Goal: Task Accomplishment & Management: Manage account settings

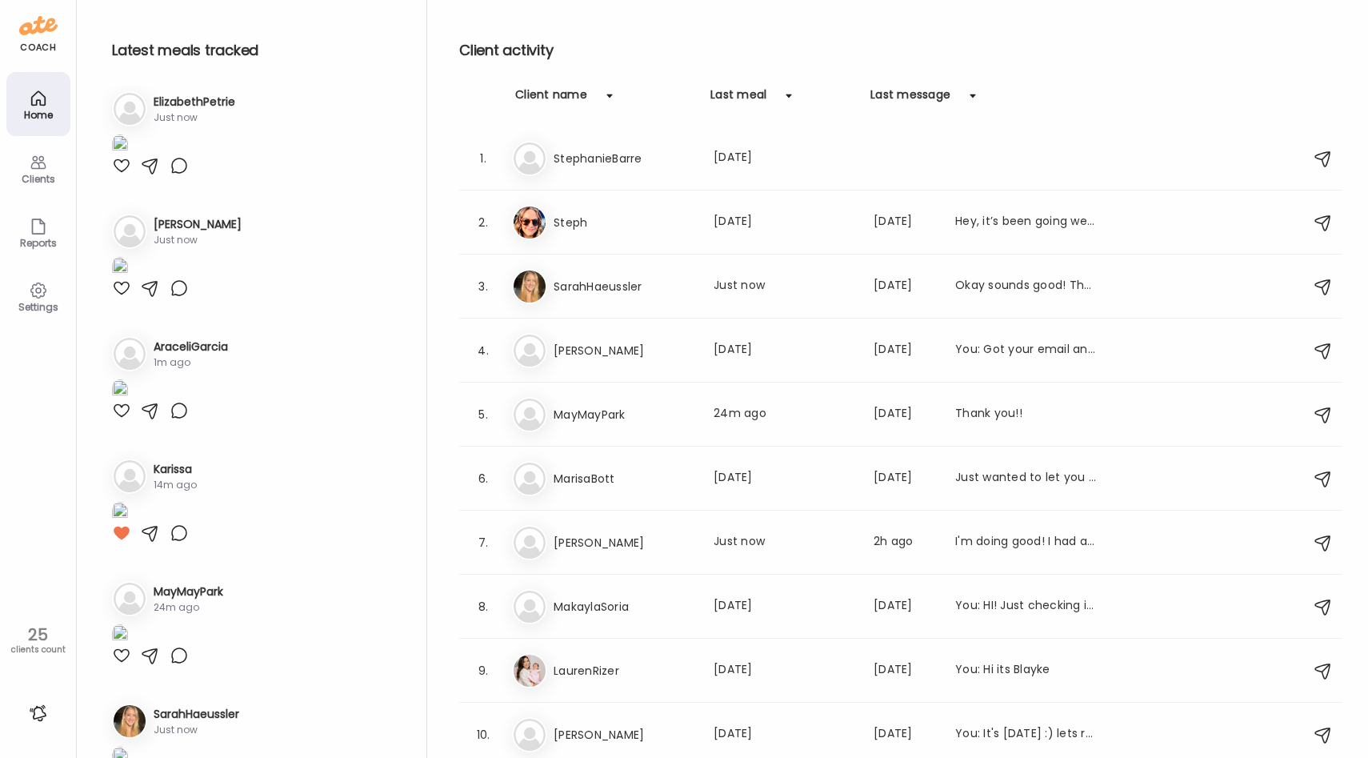
scroll to position [10, 0]
click at [128, 154] on img at bounding box center [120, 144] width 16 height 22
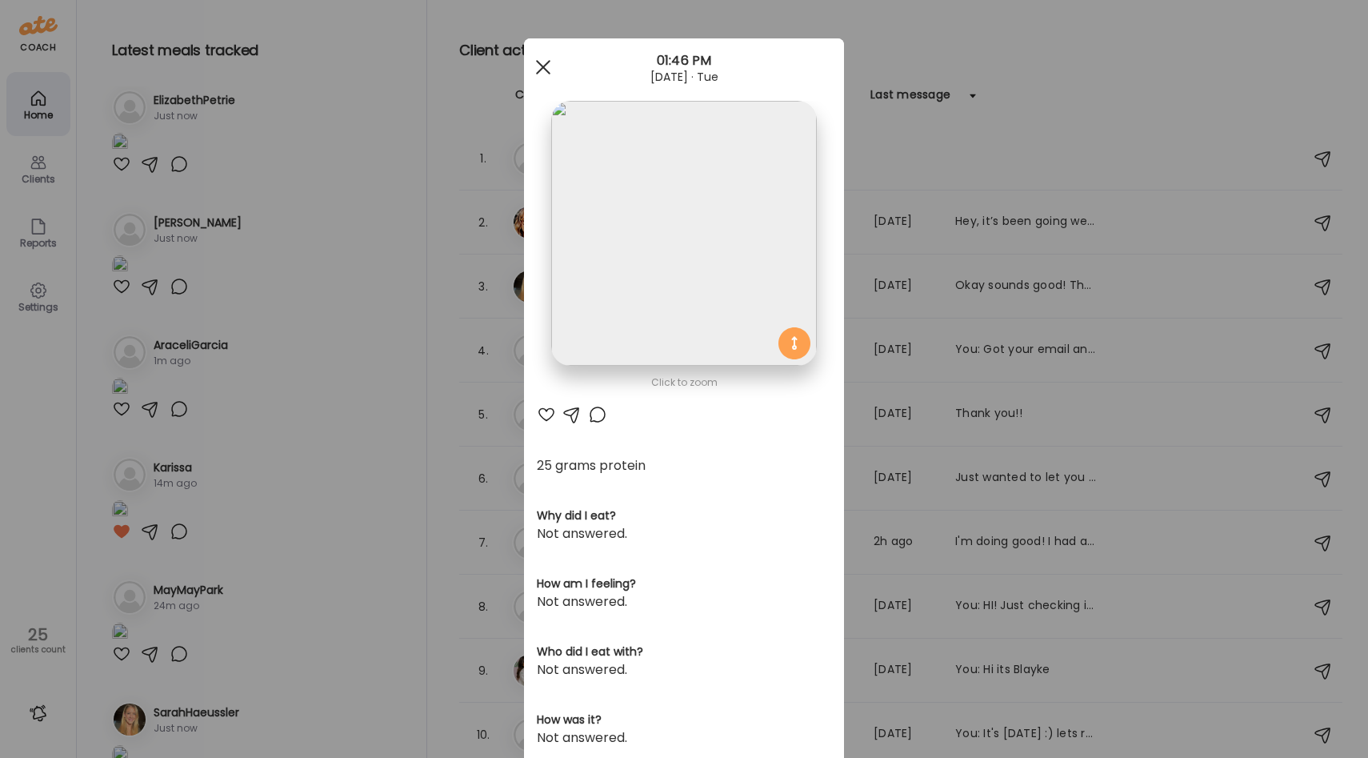
click at [538, 65] on div at bounding box center [543, 67] width 32 height 32
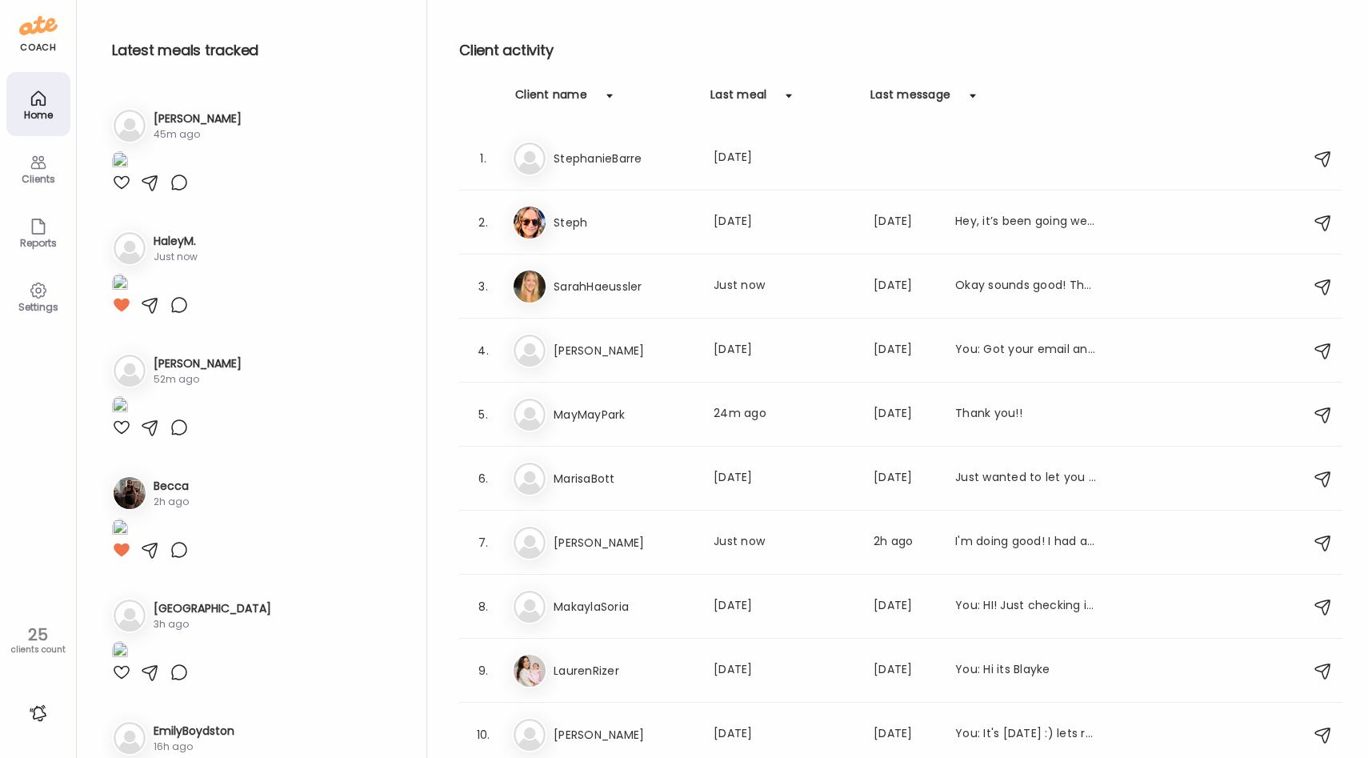
scroll to position [727, 0]
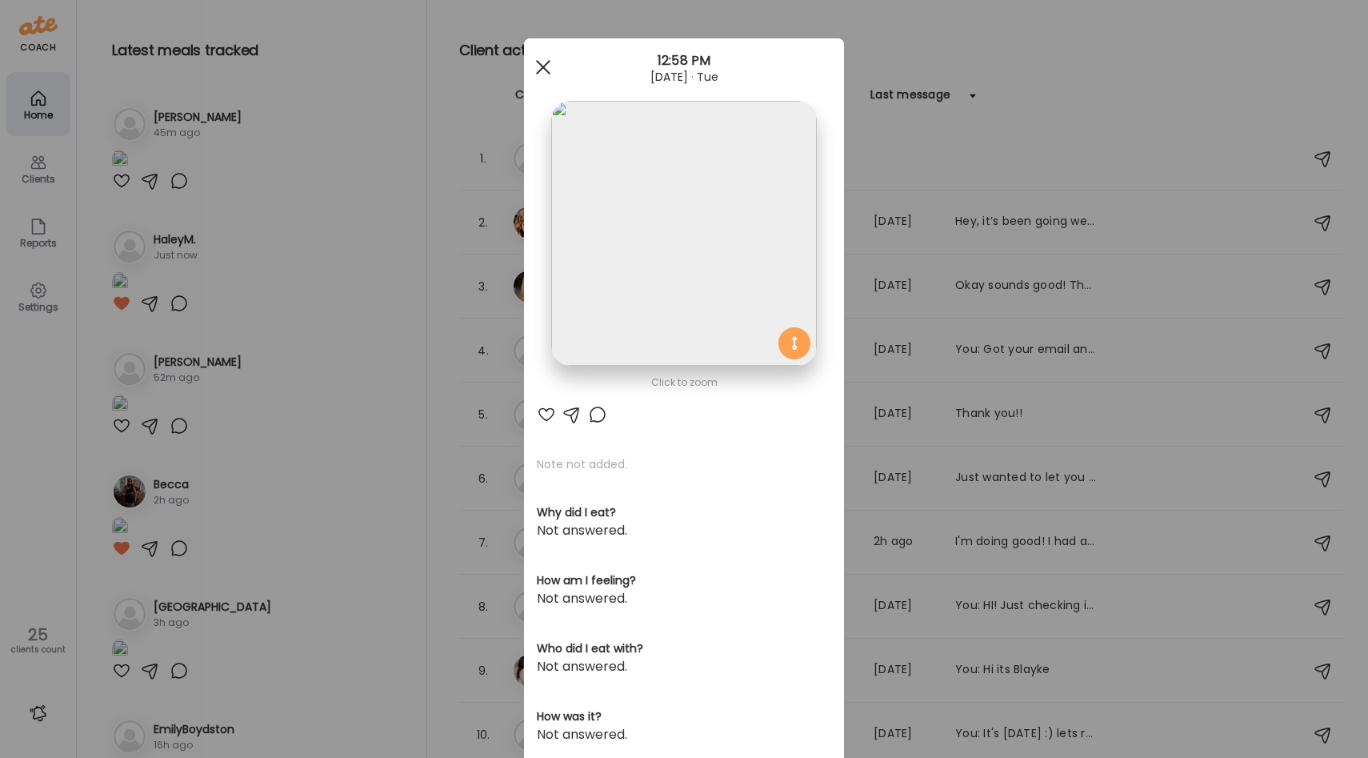
click at [546, 58] on div at bounding box center [543, 67] width 32 height 32
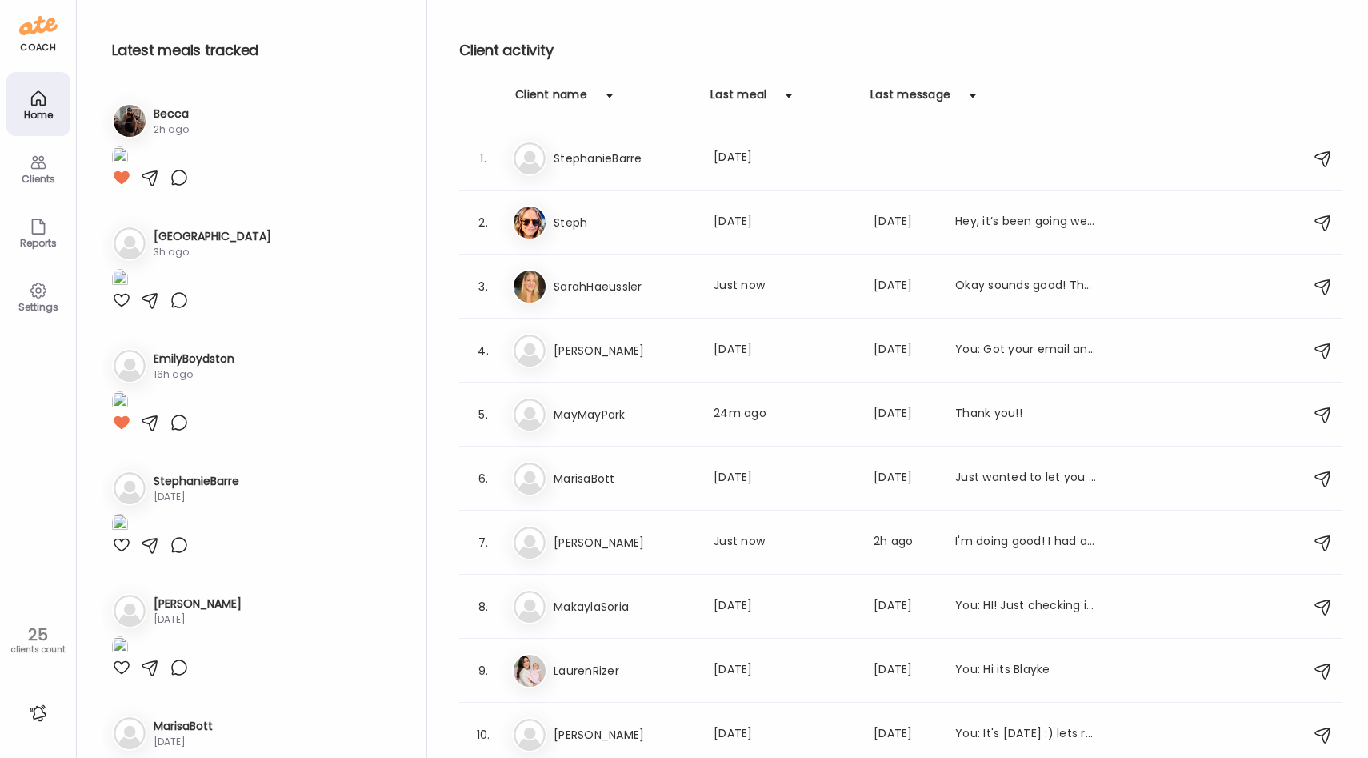
scroll to position [1100, 0]
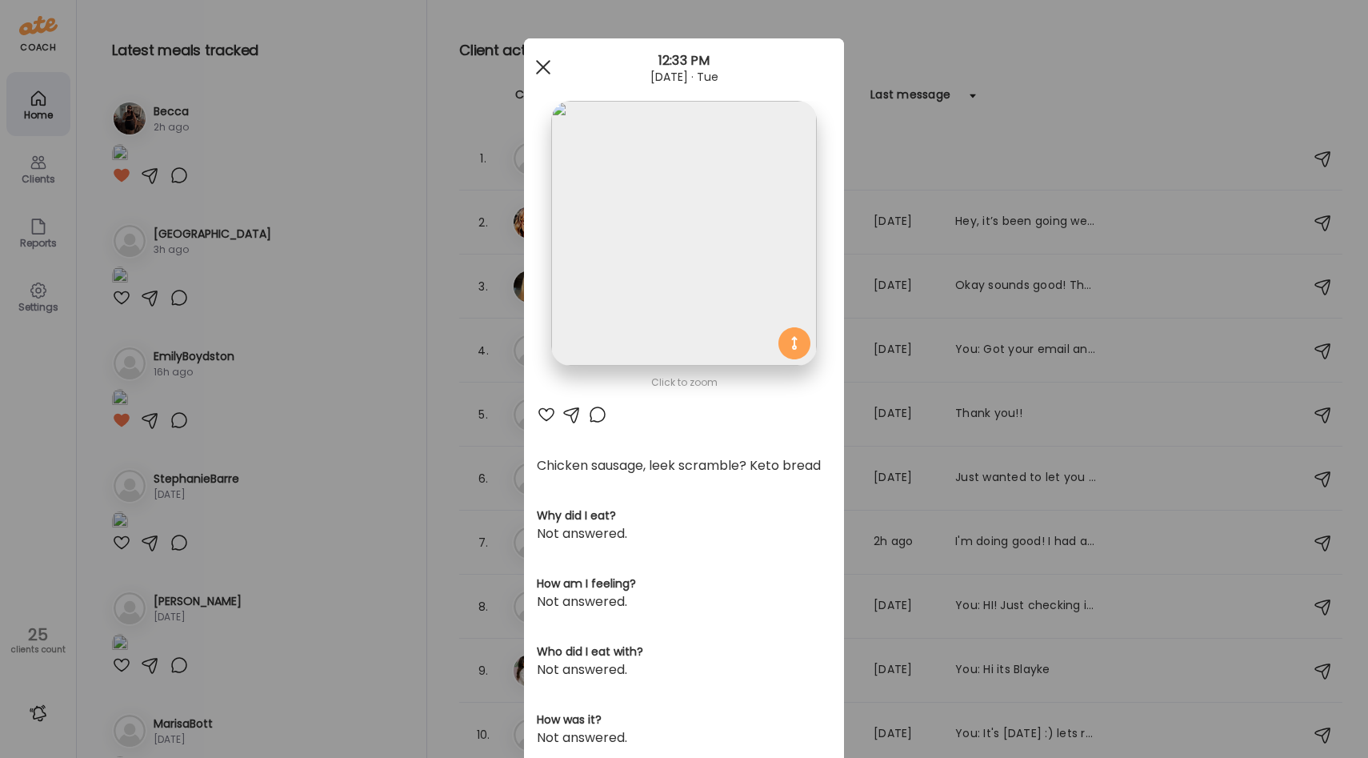
click at [542, 68] on span at bounding box center [543, 67] width 14 height 14
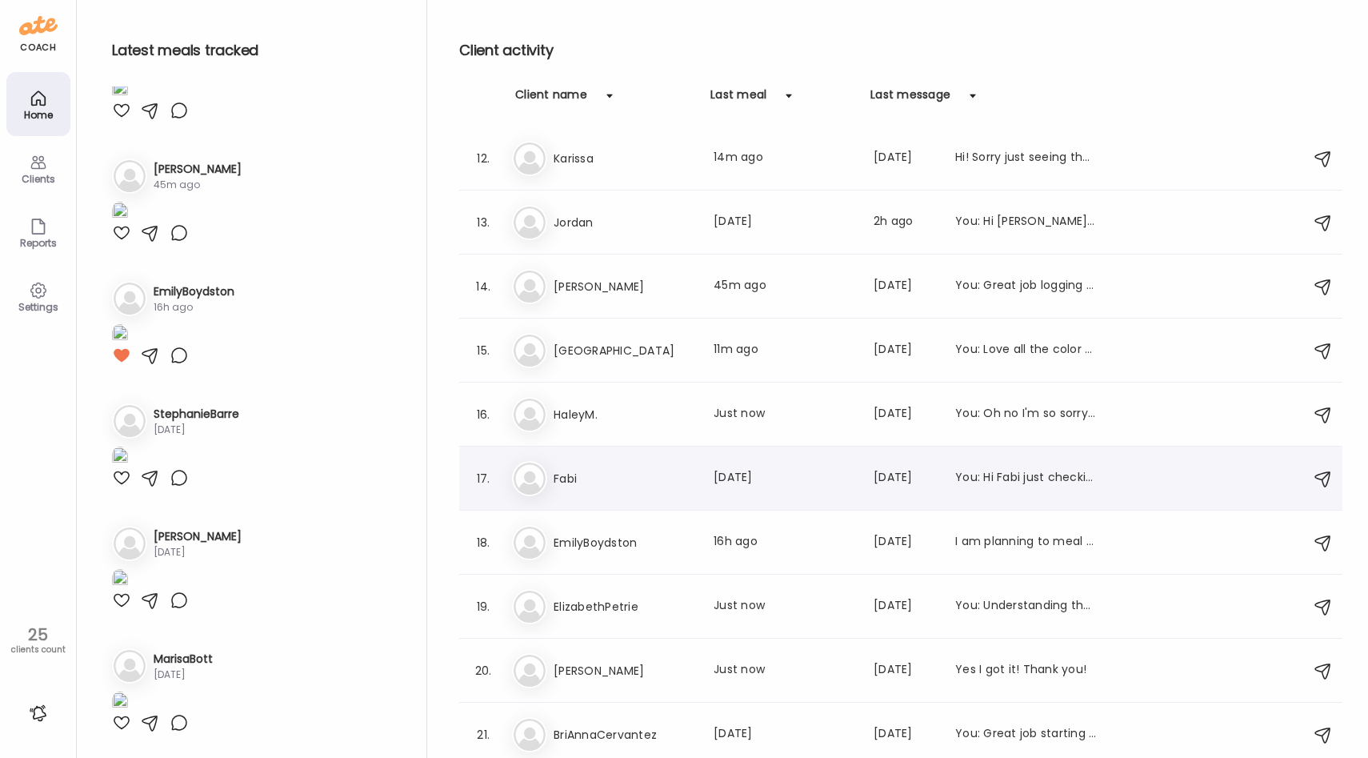
scroll to position [714, 0]
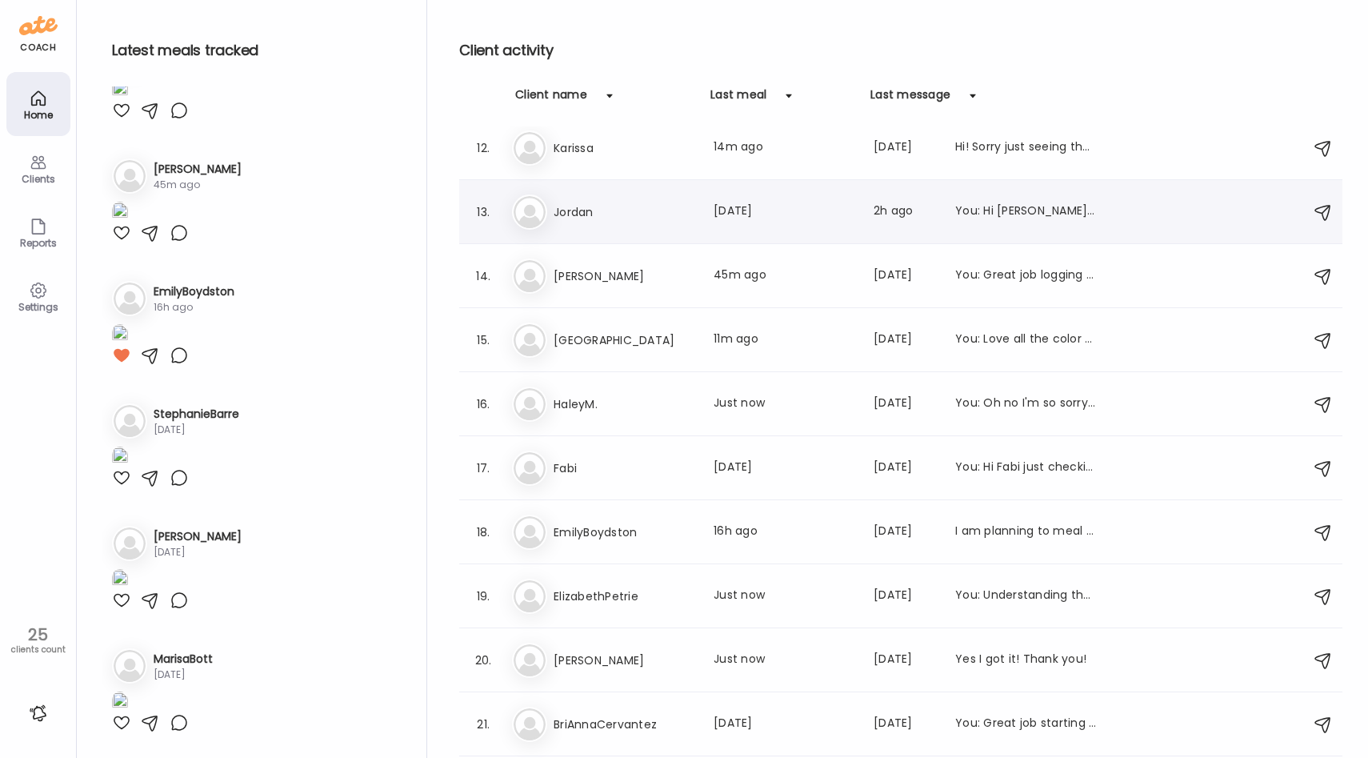
click at [673, 204] on h3 "Jordan" at bounding box center [624, 211] width 141 height 19
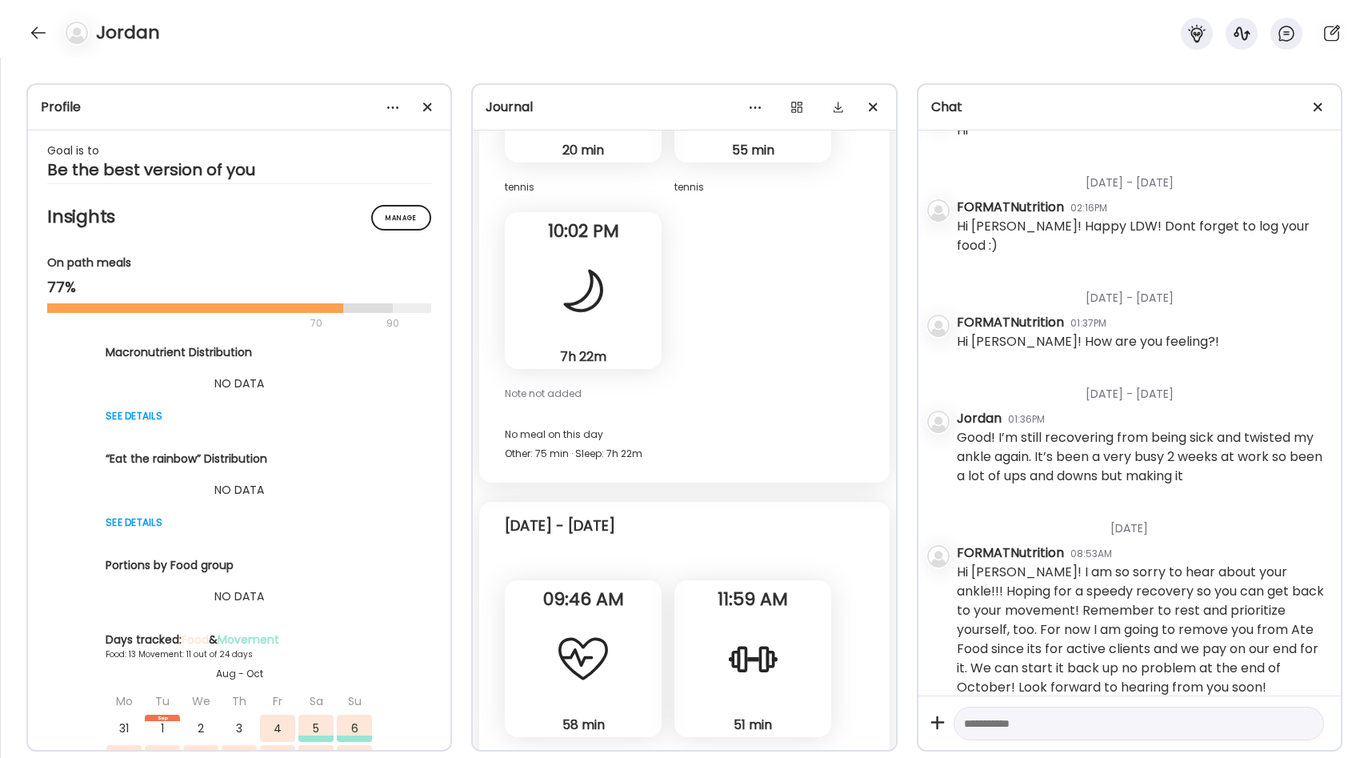
scroll to position [0, 0]
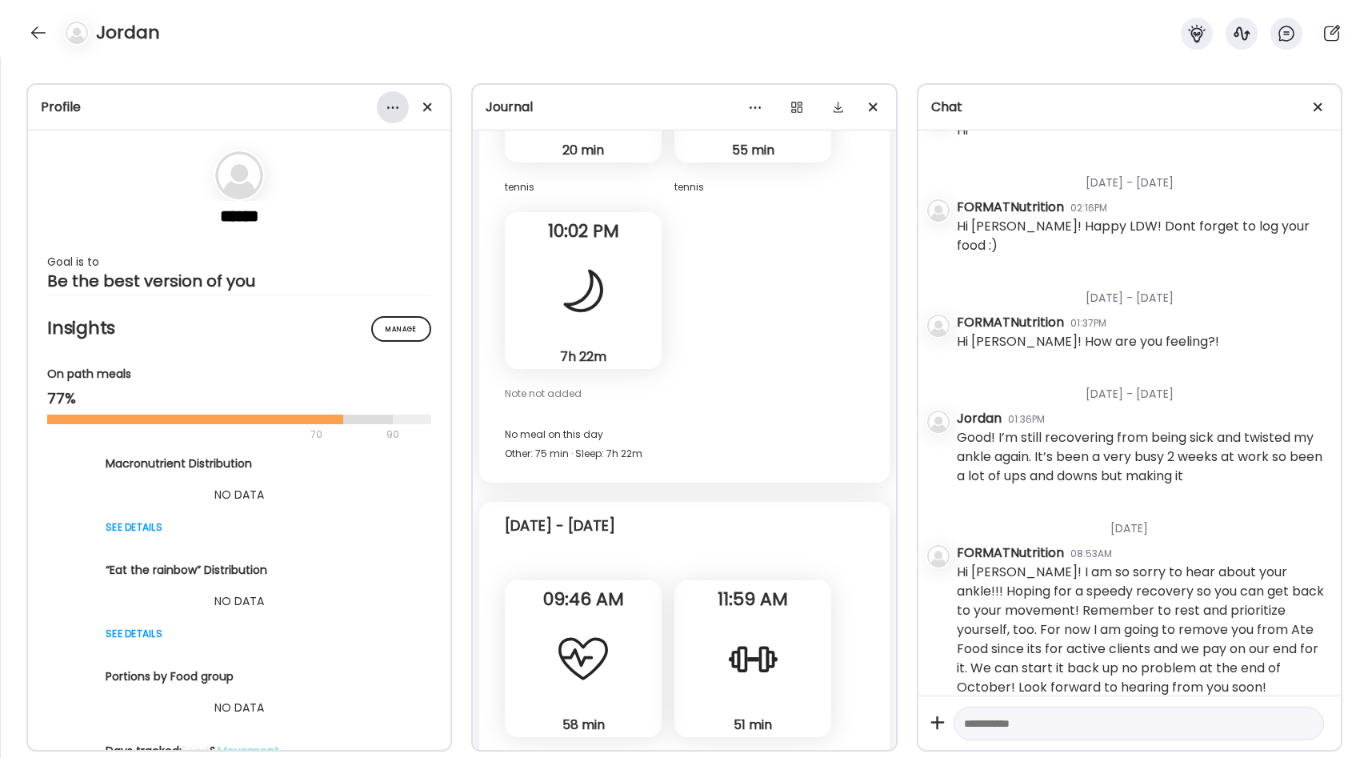
click at [402, 110] on div at bounding box center [393, 107] width 32 height 32
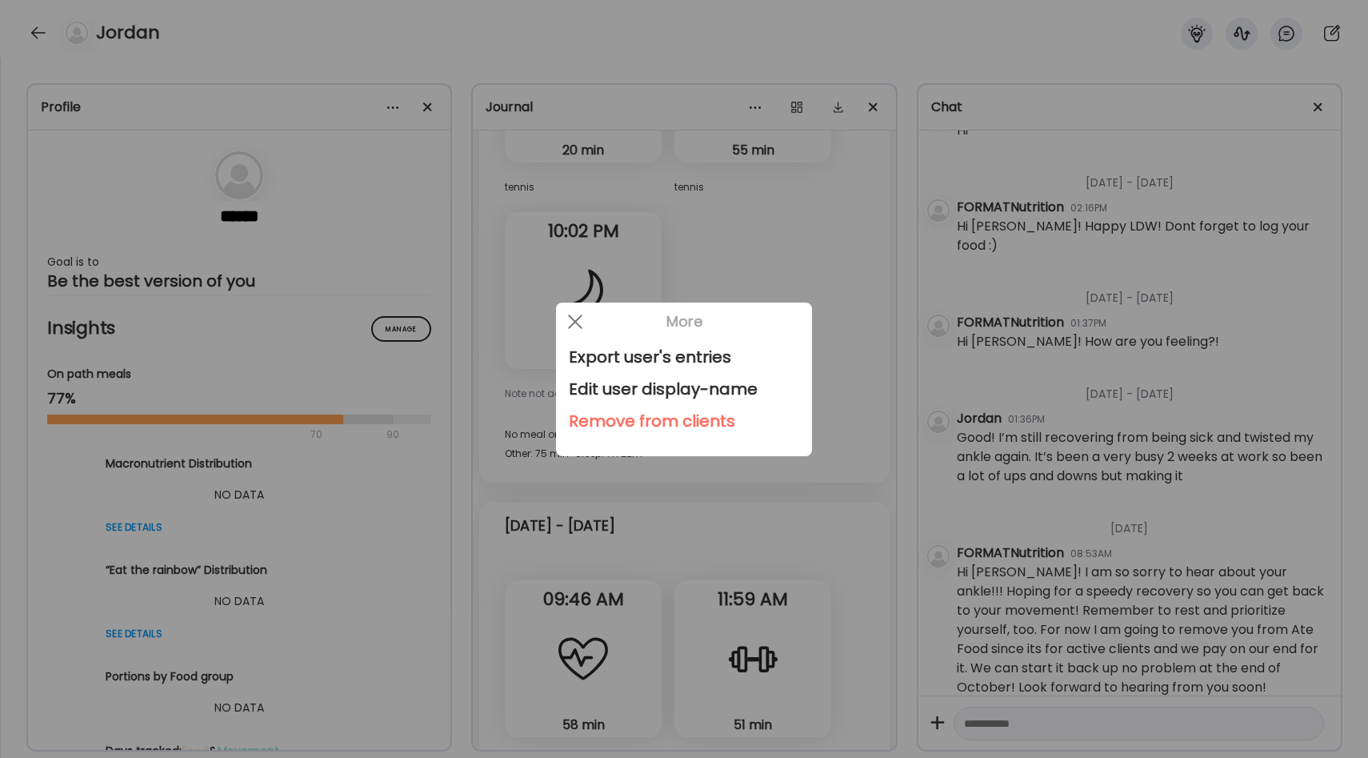
click at [596, 415] on div "Remove from clients" at bounding box center [684, 421] width 230 height 32
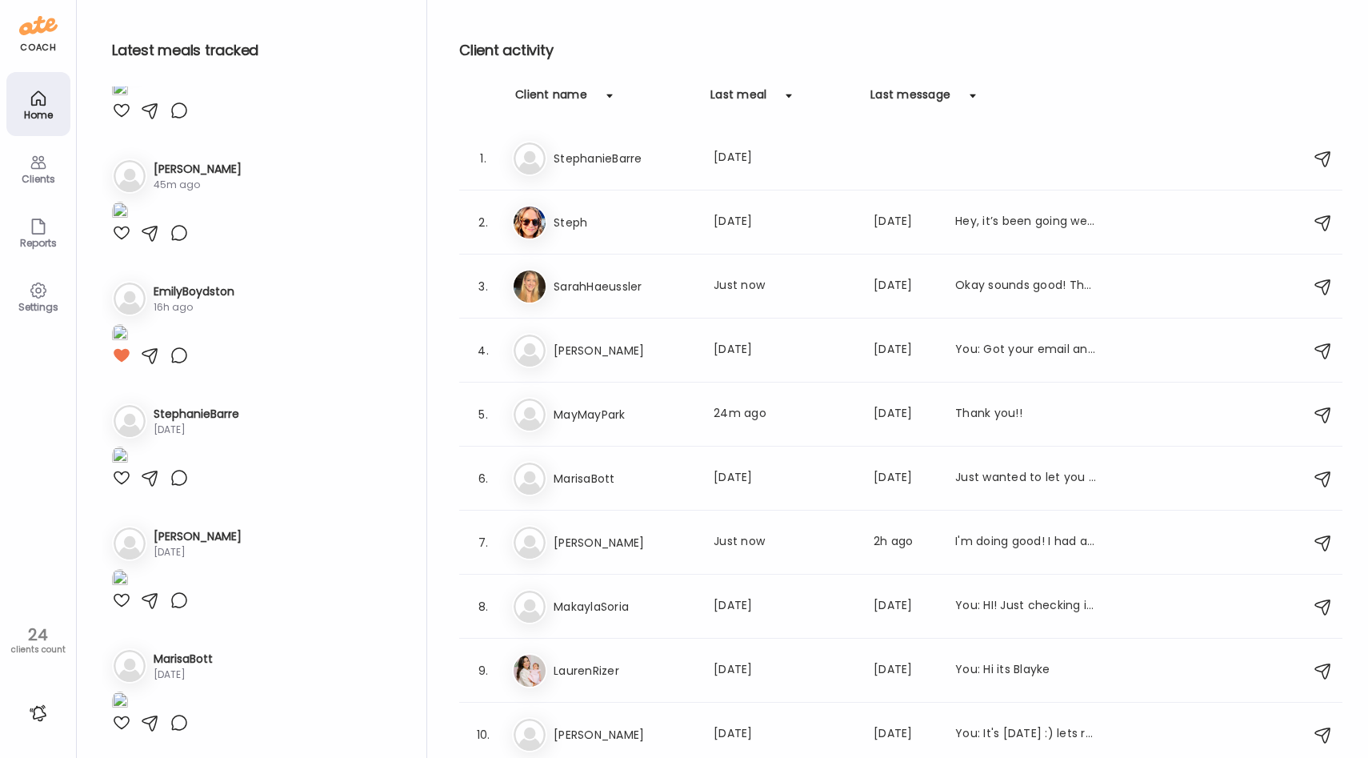
scroll to position [3840, 0]
click at [128, 242] on div at bounding box center [121, 232] width 19 height 19
